Goal: Information Seeking & Learning: Learn about a topic

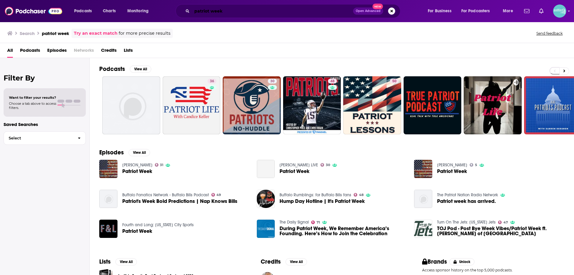
click at [225, 10] on input "patriot week" at bounding box center [272, 11] width 161 height 10
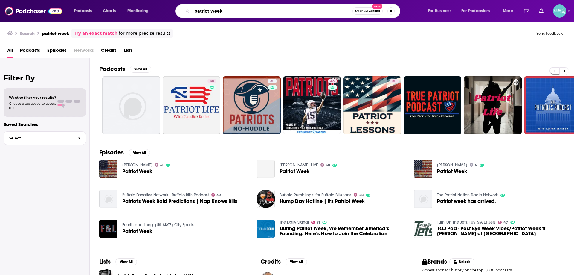
click at [225, 10] on input "patriot week" at bounding box center [272, 11] width 161 height 10
type input "patriot lessons"
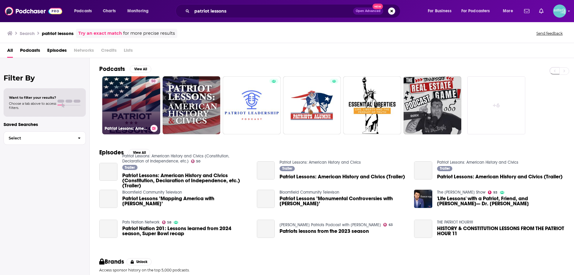
click at [133, 114] on link "50 Patriot Lessons: American History and Civics (Constitution, Declaration of I…" at bounding box center [131, 105] width 58 height 58
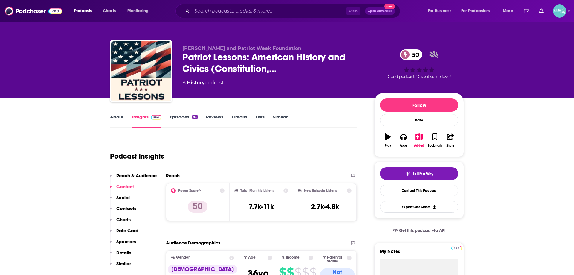
click at [118, 116] on link "About" at bounding box center [116, 121] width 13 height 14
